Goal: Task Accomplishment & Management: Manage account settings

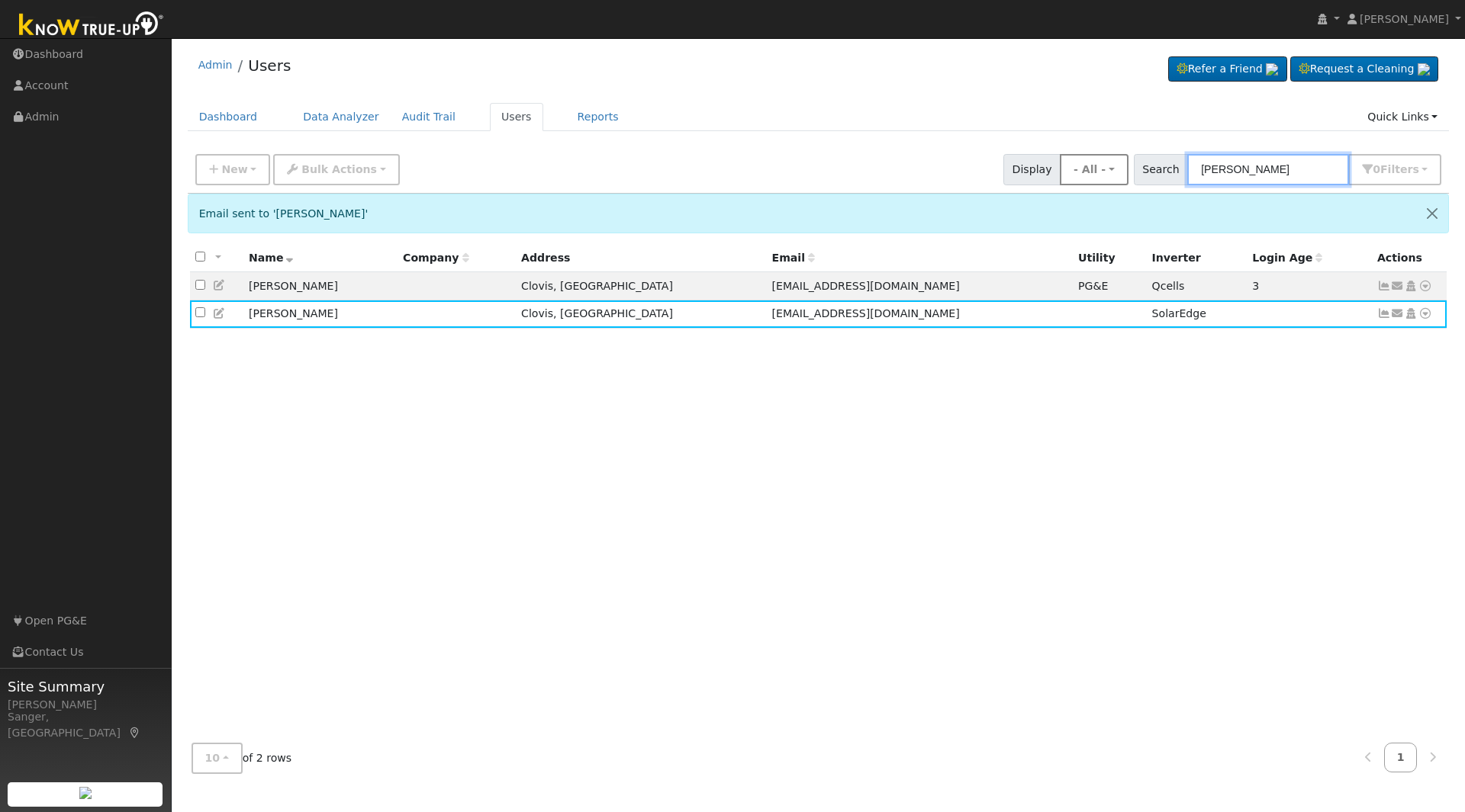
drag, startPoint x: 1267, startPoint y: 172, endPoint x: 1109, endPoint y: 168, distance: 158.1
click at [1109, 168] on div "New Add User Quick Add Quick Connect Quick Convert Lead Bulk Actions Send Email…" at bounding box center [819, 166] width 1252 height 37
paste input "Alfred Marin"
type input "Alfred Marin"
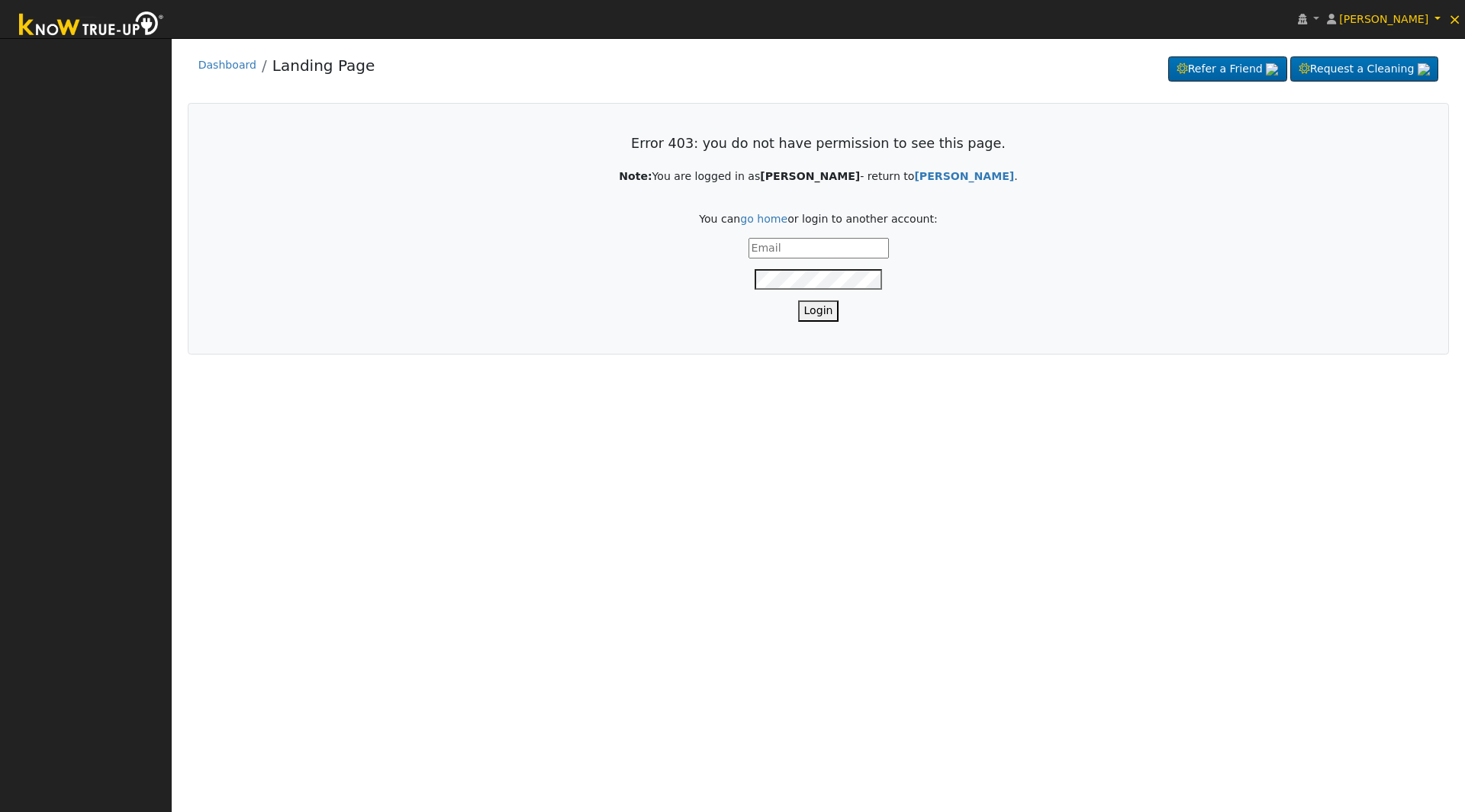
type input "[PERSON_NAME][EMAIL_ADDRESS][DOMAIN_NAME]"
click at [815, 314] on button "Login" at bounding box center [819, 311] width 41 height 21
